Goal: Task Accomplishment & Management: Complete application form

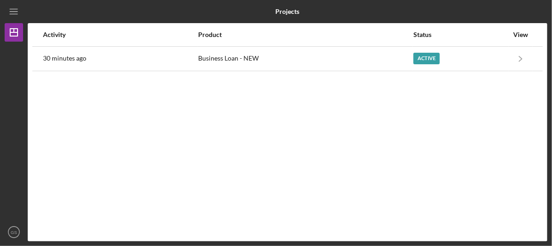
click at [430, 58] on div "Active" at bounding box center [426, 59] width 26 height 12
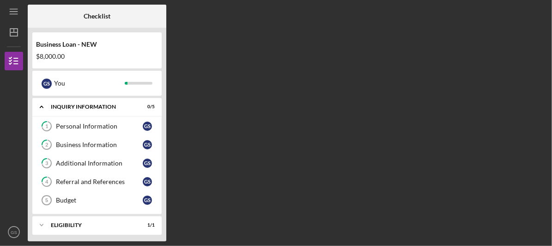
click at [114, 126] on div "Personal Information" at bounding box center [99, 125] width 87 height 7
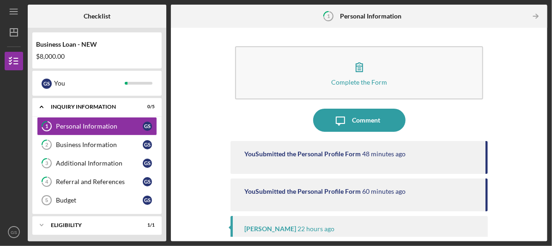
click at [348, 76] on icon "button" at bounding box center [359, 66] width 23 height 23
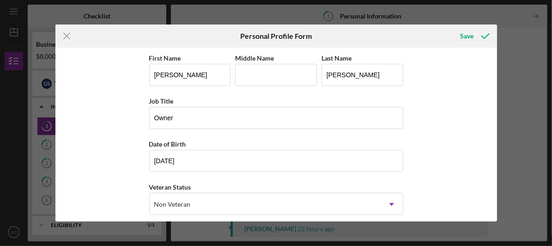
click at [476, 40] on icon "submit" at bounding box center [485, 35] width 23 height 23
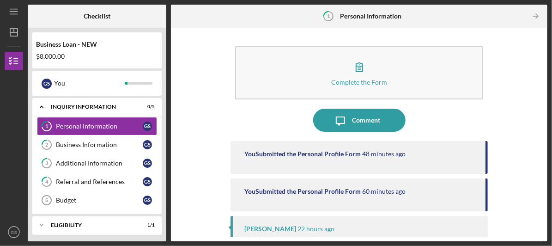
click at [531, 20] on icon "Icon/Table Pagination Arrow" at bounding box center [535, 16] width 21 height 21
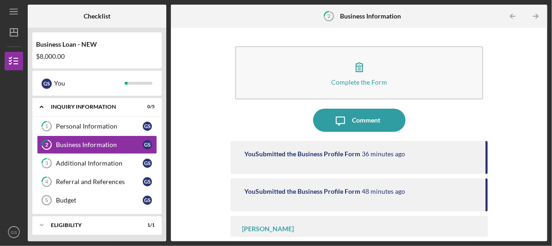
click at [531, 20] on icon "Icon/Table Pagination Arrow" at bounding box center [535, 16] width 21 height 21
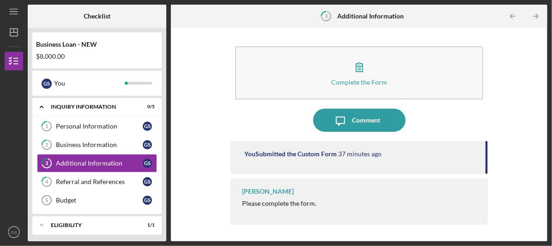
click at [531, 20] on icon "Icon/Table Pagination Arrow" at bounding box center [535, 16] width 21 height 21
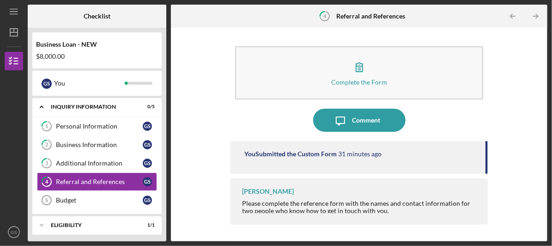
click at [531, 20] on icon "Icon/Table Pagination Arrow" at bounding box center [535, 16] width 21 height 21
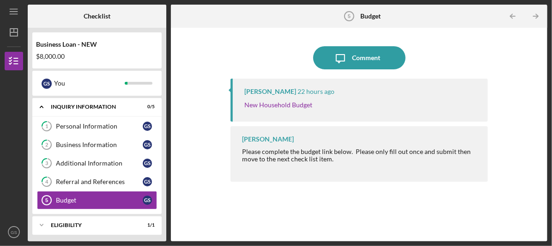
click at [396, 153] on div "Please complete the budget link below. Please only fill out once and submit the…" at bounding box center [360, 155] width 236 height 15
click at [537, 16] on line "button" at bounding box center [535, 16] width 5 height 0
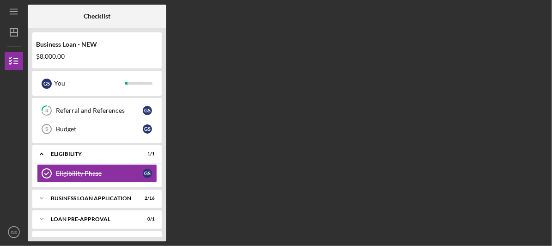
scroll to position [75, 0]
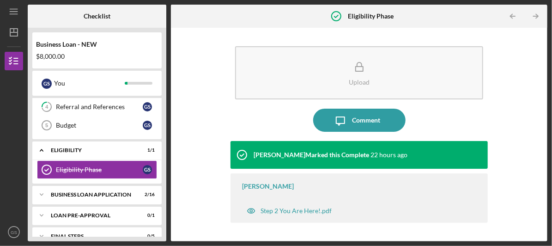
click at [376, 69] on button "Upload" at bounding box center [359, 72] width 248 height 53
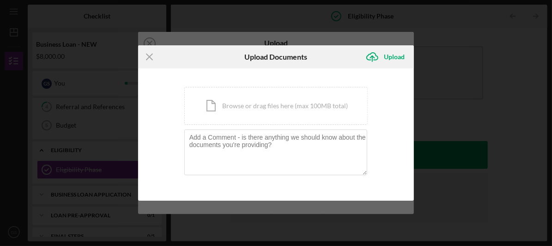
click at [145, 61] on icon "Icon/Menu Close" at bounding box center [149, 56] width 23 height 23
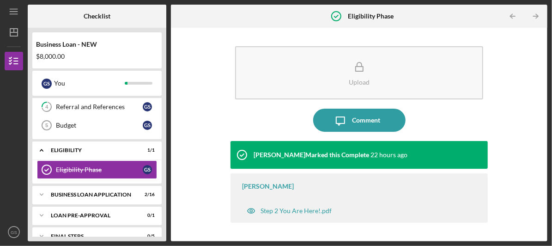
click at [317, 214] on div "Step 2 You Are Here!.pdf" at bounding box center [295, 210] width 71 height 7
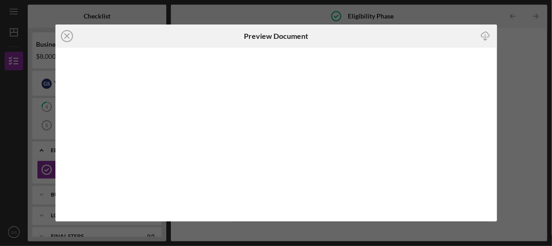
click at [68, 38] on line at bounding box center [67, 36] width 5 height 5
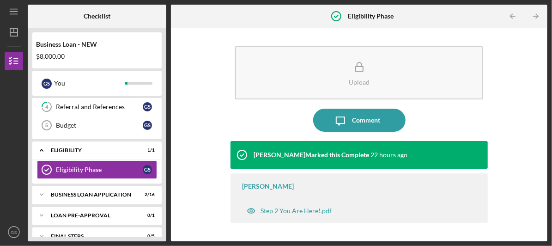
click at [533, 20] on icon "Icon/Table Pagination Arrow" at bounding box center [535, 16] width 21 height 21
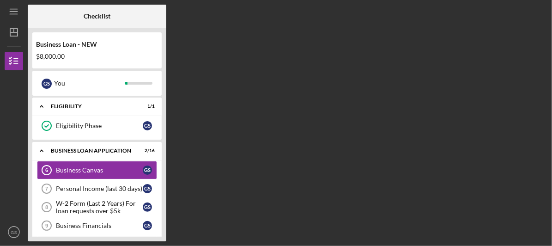
scroll to position [119, 0]
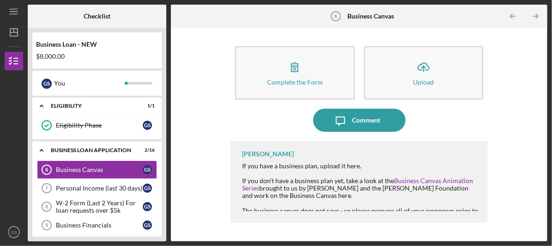
click at [297, 74] on icon "button" at bounding box center [294, 66] width 23 height 23
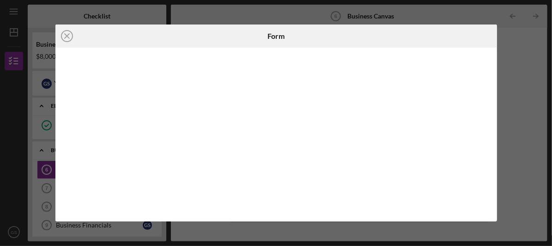
click at [539, 36] on div "Icon/Close Form" at bounding box center [276, 123] width 552 height 246
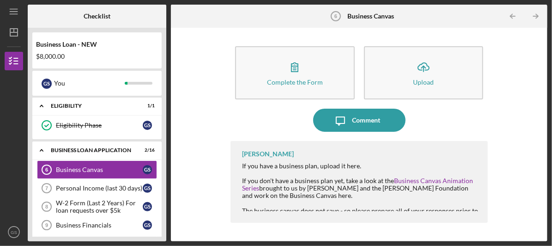
click at [537, 15] on icon "Icon/Table Pagination Arrow" at bounding box center [535, 16] width 21 height 21
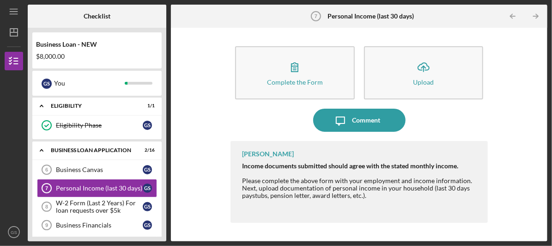
click at [316, 80] on div "Complete the Form" at bounding box center [295, 81] width 56 height 7
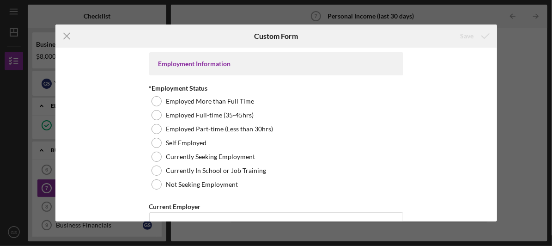
click at [154, 144] on div at bounding box center [156, 143] width 10 height 10
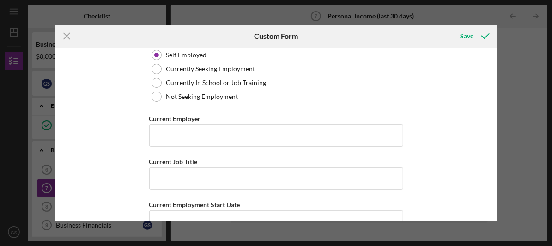
scroll to position [88, 0]
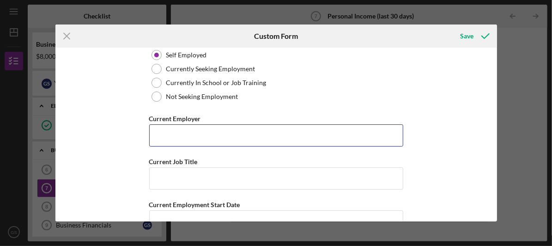
click at [334, 133] on input "Current Employer" at bounding box center [276, 135] width 254 height 22
type input "p"
type input "Pool Tron Inc"
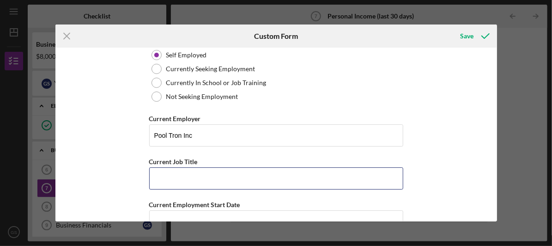
click at [288, 181] on input "Current Job Title" at bounding box center [276, 178] width 254 height 22
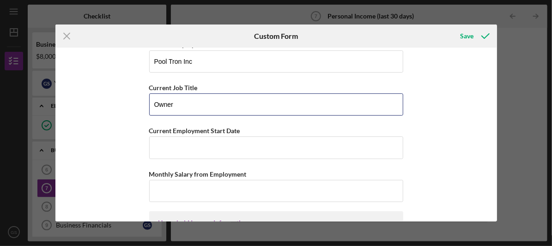
scroll to position [162, 0]
type input "Owner"
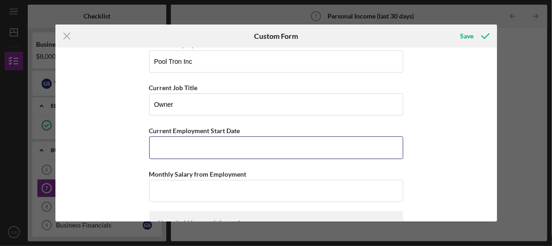
click at [308, 148] on input "Current Employment Start Date" at bounding box center [276, 147] width 254 height 22
type input "1"
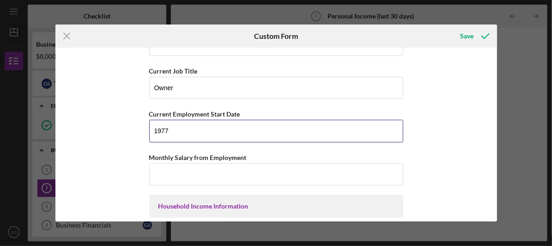
scroll to position [206, 0]
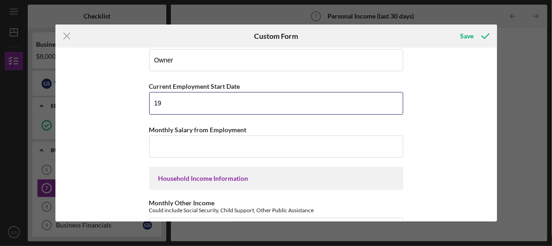
type input "1"
type input "1991"
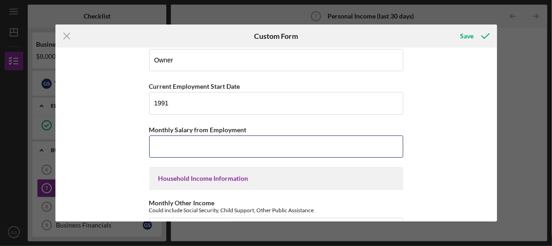
click at [332, 146] on input "Monthly Salary from Employment" at bounding box center [276, 146] width 254 height 22
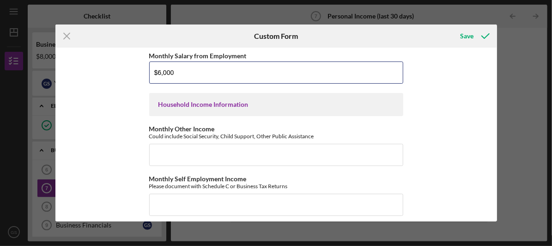
scroll to position [283, 0]
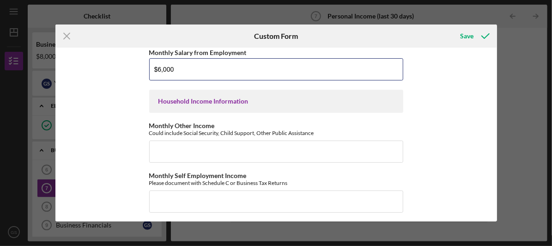
type input "$6,000"
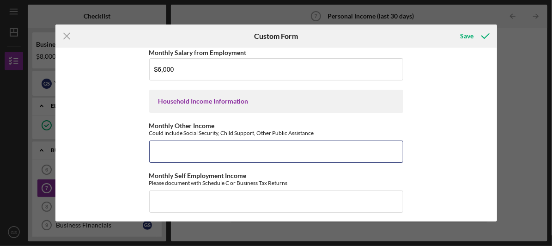
click at [335, 153] on input "Monthly Other Income" at bounding box center [276, 151] width 254 height 22
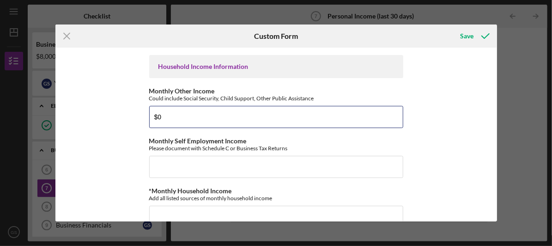
scroll to position [323, 0]
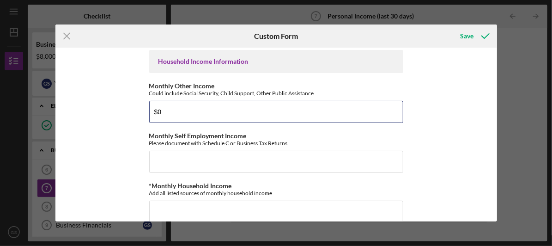
type input "$0"
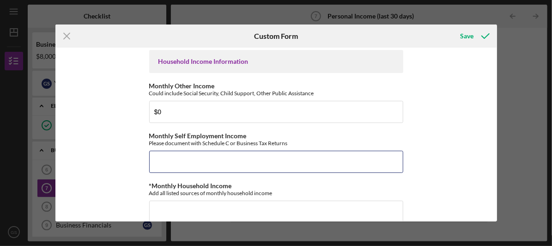
click at [329, 163] on input "Monthly Self Employment Income" at bounding box center [276, 162] width 254 height 22
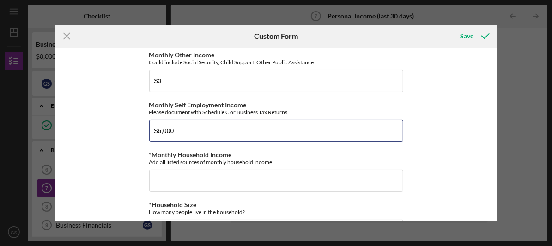
scroll to position [372, 0]
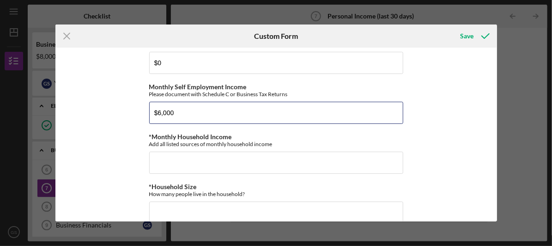
type input "$6,000"
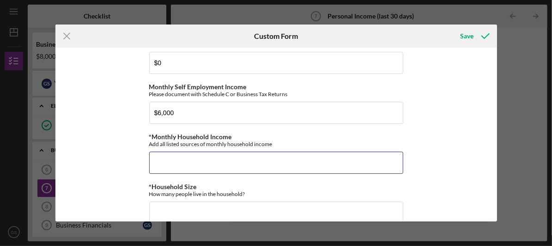
click at [323, 162] on input "*Monthly Household Income" at bounding box center [276, 162] width 254 height 22
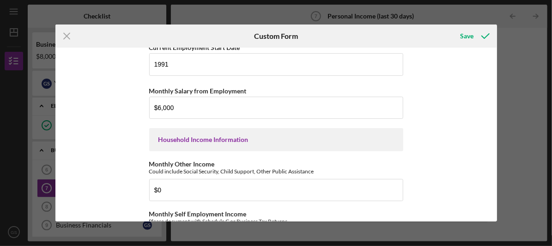
scroll to position [241, 0]
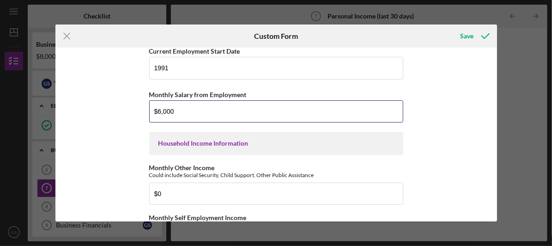
click at [368, 107] on input "$6,000" at bounding box center [276, 111] width 254 height 22
type input "$6"
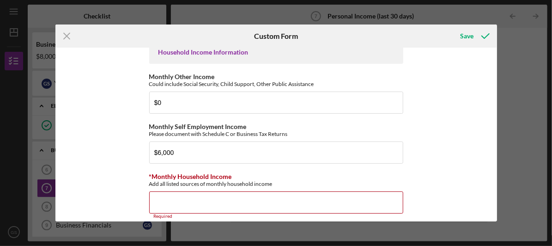
scroll to position [341, 0]
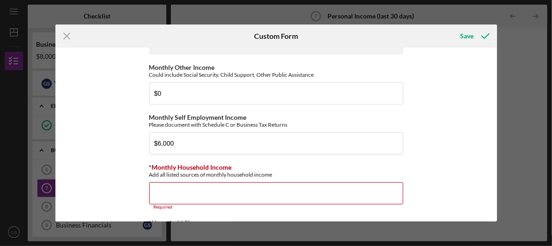
type input "$4,500"
click at [320, 198] on input "*Monthly Household Income" at bounding box center [276, 193] width 254 height 22
click at [338, 144] on input "$6,000" at bounding box center [276, 143] width 254 height 22
type input "$6"
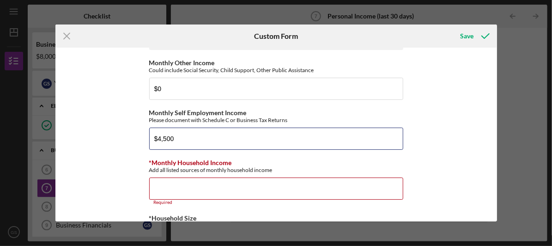
scroll to position [357, 0]
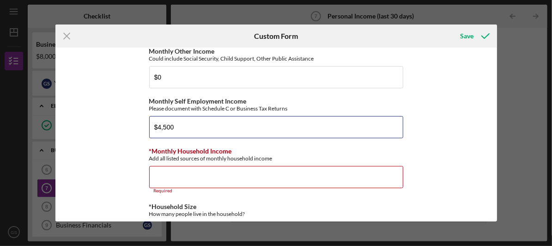
type input "$4,500"
click at [327, 176] on input "*Monthly Household Income" at bounding box center [276, 177] width 254 height 22
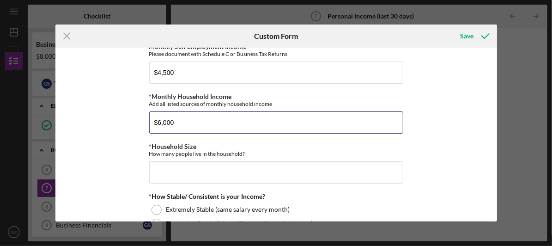
scroll to position [413, 0]
type input "$6,000"
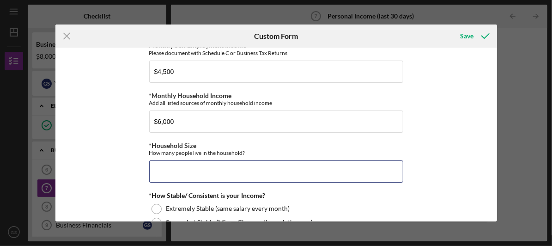
click at [339, 177] on input "*Household Size" at bounding box center [276, 171] width 254 height 22
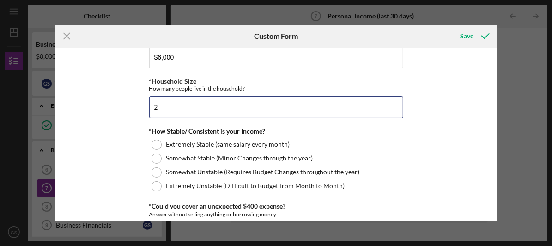
scroll to position [480, 0]
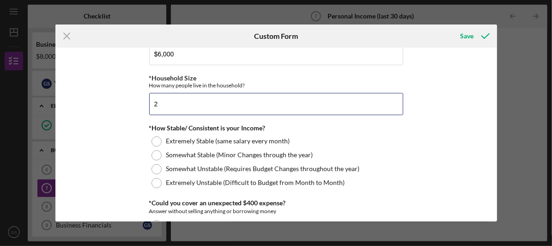
type input "2"
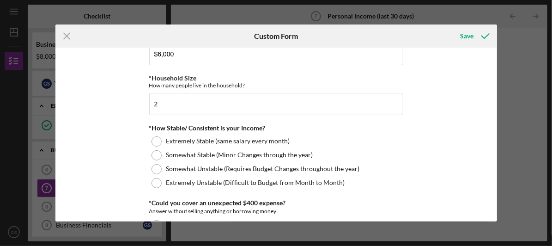
click at [155, 136] on div at bounding box center [156, 141] width 10 height 10
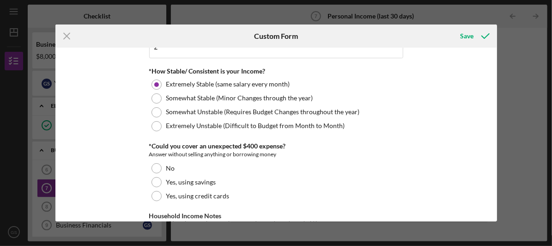
scroll to position [542, 0]
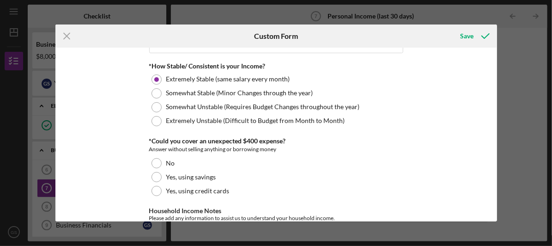
click at [158, 192] on div "Yes, using credit cards" at bounding box center [276, 191] width 254 height 14
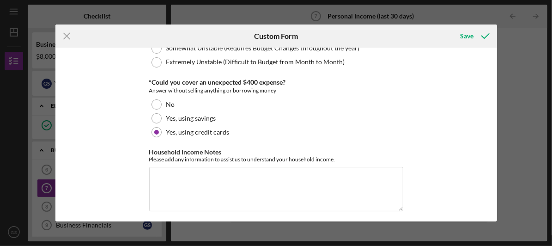
scroll to position [603, 0]
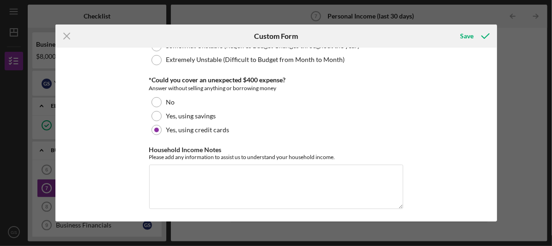
click at [478, 38] on icon "submit" at bounding box center [485, 35] width 23 height 23
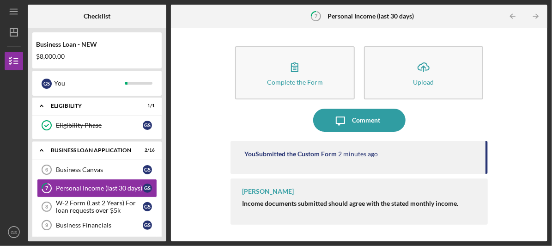
click at [537, 19] on icon "Icon/Table Pagination Arrow" at bounding box center [535, 16] width 21 height 21
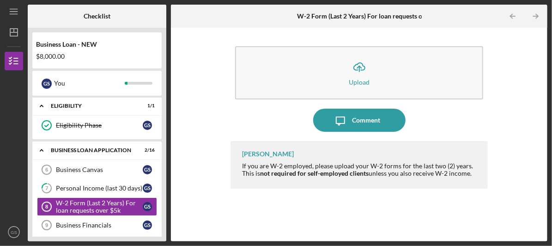
click at [537, 16] on line "button" at bounding box center [535, 16] width 5 height 0
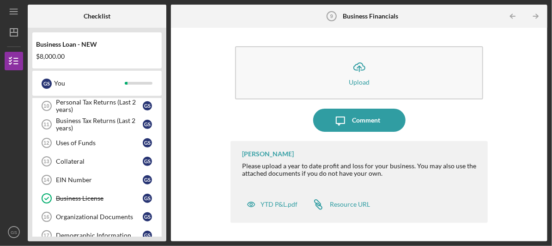
scroll to position [255, 0]
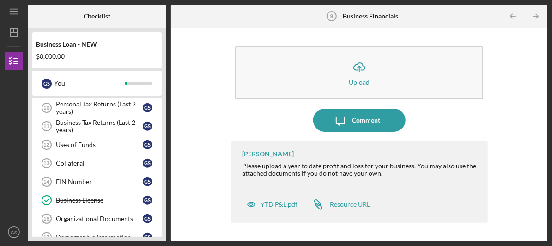
click at [97, 159] on div "Collateral" at bounding box center [99, 162] width 87 height 7
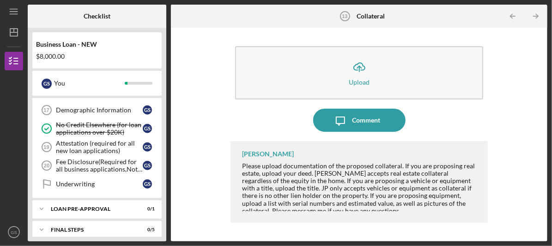
scroll to position [403, 0]
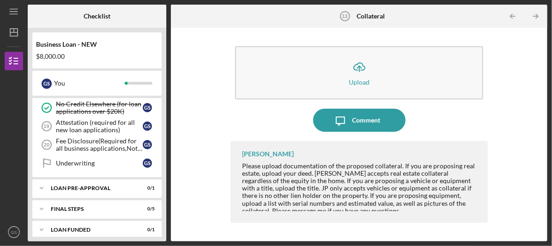
click at [116, 227] on div "LOAN FUNDED" at bounding box center [91, 230] width 81 height 6
click at [106, 206] on div "FINAL STEPS" at bounding box center [91, 209] width 81 height 6
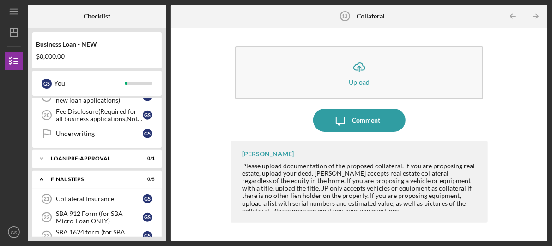
scroll to position [438, 0]
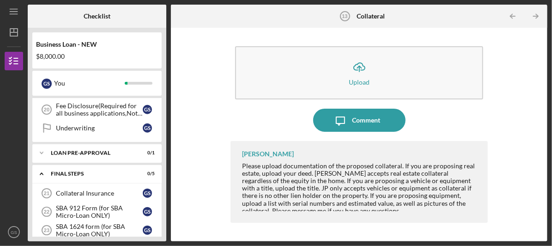
click at [117, 189] on div "Collateral Insurance" at bounding box center [99, 192] width 87 height 7
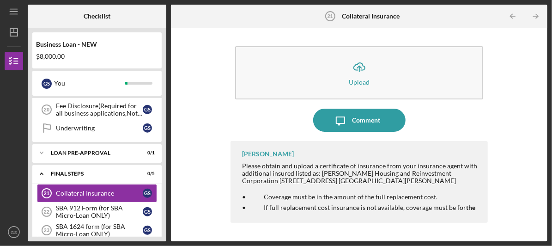
click at [104, 208] on div "SBA 912 Form (for SBA Micro-Loan ONLY)" at bounding box center [99, 211] width 87 height 15
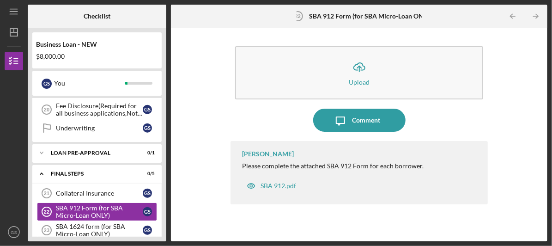
click at [251, 183] on icon "button" at bounding box center [250, 185] width 7 height 5
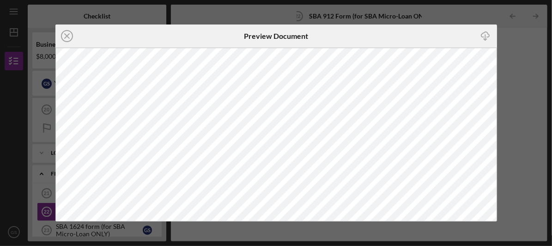
click at [70, 31] on icon "Icon/Close" at bounding box center [66, 35] width 23 height 23
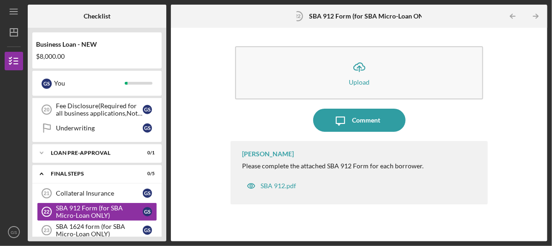
click at [18, 24] on icon "Icon/Dashboard" at bounding box center [13, 32] width 23 height 23
